Goal: Task Accomplishment & Management: Manage account settings

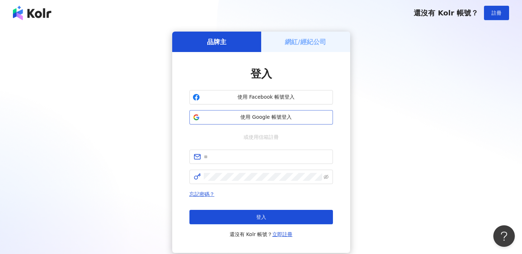
click at [271, 117] on span "使用 Google 帳號登入" at bounding box center [266, 117] width 127 height 7
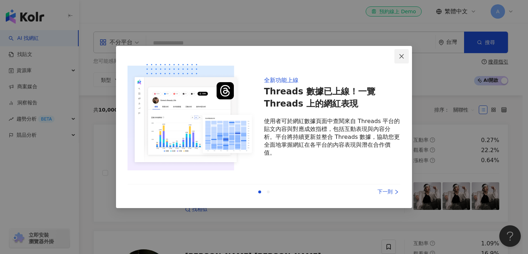
click at [397, 55] on span "Close" at bounding box center [401, 56] width 14 height 6
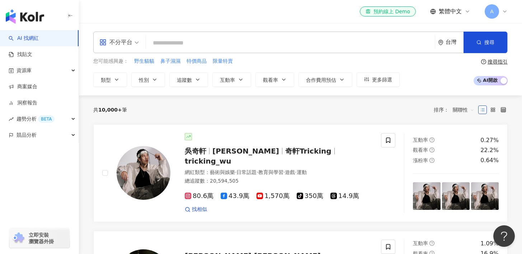
click at [504, 9] on icon at bounding box center [505, 12] width 6 height 6
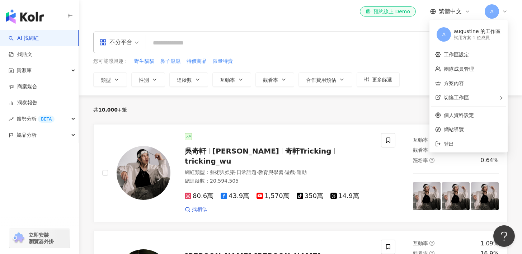
click at [476, 38] on div "試用方案 - 1 位成員" at bounding box center [477, 38] width 47 height 6
click at [470, 70] on link "團隊成員管理" at bounding box center [459, 69] width 30 height 6
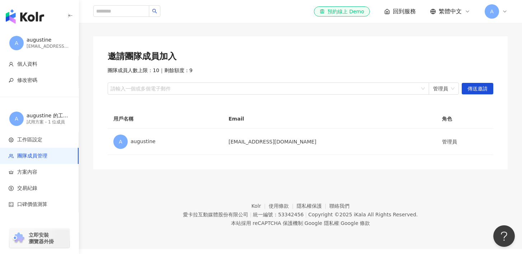
scroll to position [33, 0]
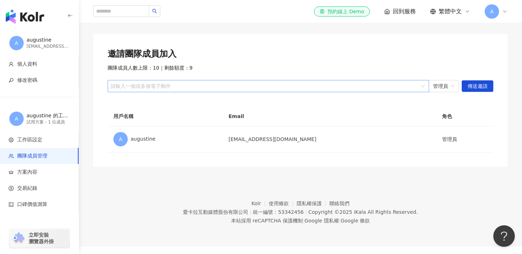
click at [265, 84] on div at bounding box center [264, 86] width 311 height 5
type input "*"
type input "**********"
click at [472, 87] on span "傳送邀請" at bounding box center [478, 86] width 20 height 11
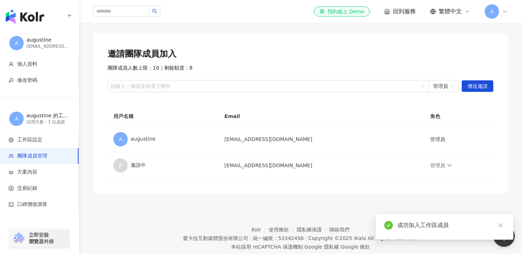
click at [284, 61] on div "邀請團隊成員加入 團隊成員人數上限：10 ｜ 剩餘額度：8 請輸入一個或多個電子郵件 管理員 傳送邀請" at bounding box center [301, 70] width 386 height 44
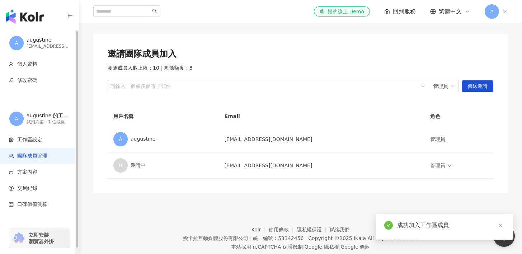
click at [41, 117] on div "augustine 的工作區" at bounding box center [48, 115] width 43 height 7
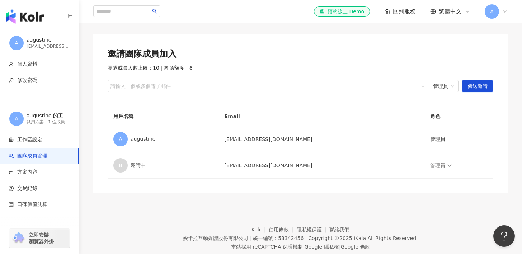
click at [308, 58] on div "邀請團隊成員加入" at bounding box center [301, 54] width 386 height 12
